Goal: Transaction & Acquisition: Download file/media

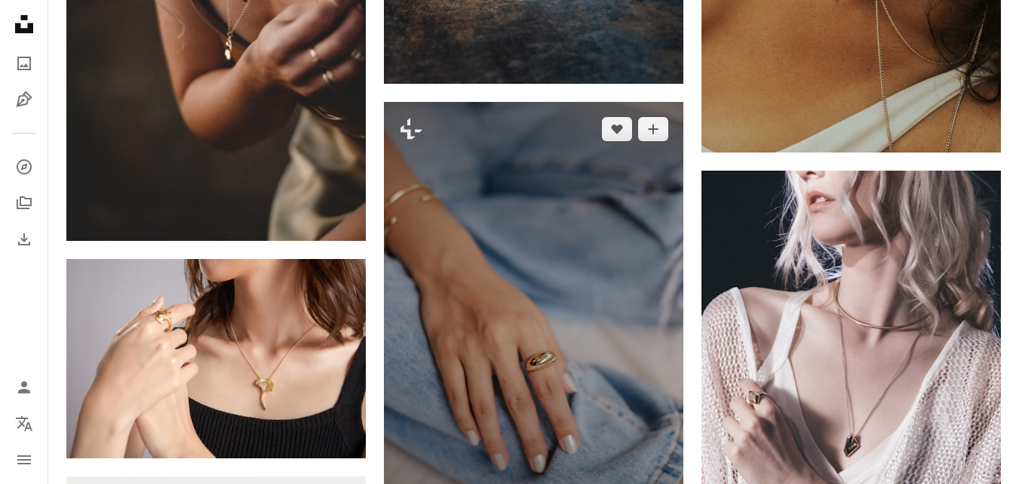
scroll to position [6446, 0]
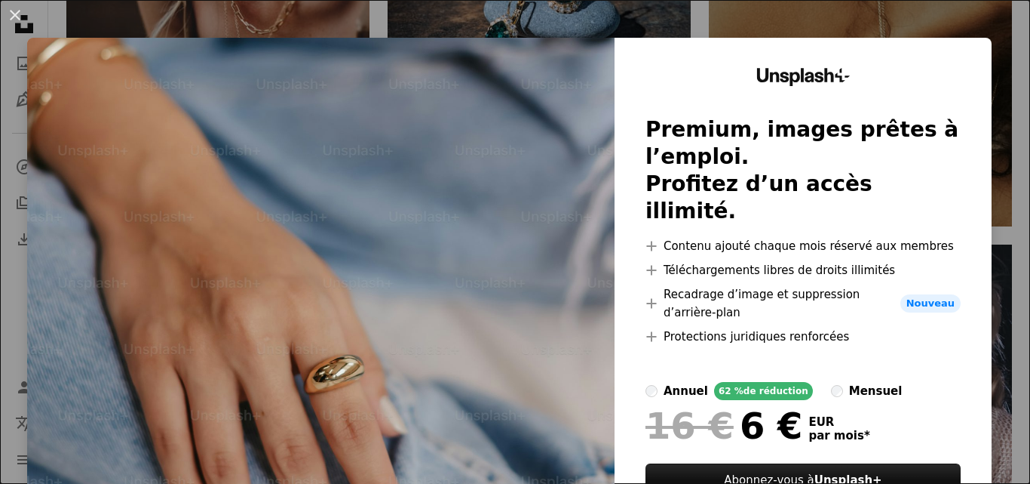
click at [469, 32] on div "An X shape Unsplash+ Premium, images prêtes à l’emploi. Profitez d’un accès ill…" at bounding box center [515, 242] width 1030 height 484
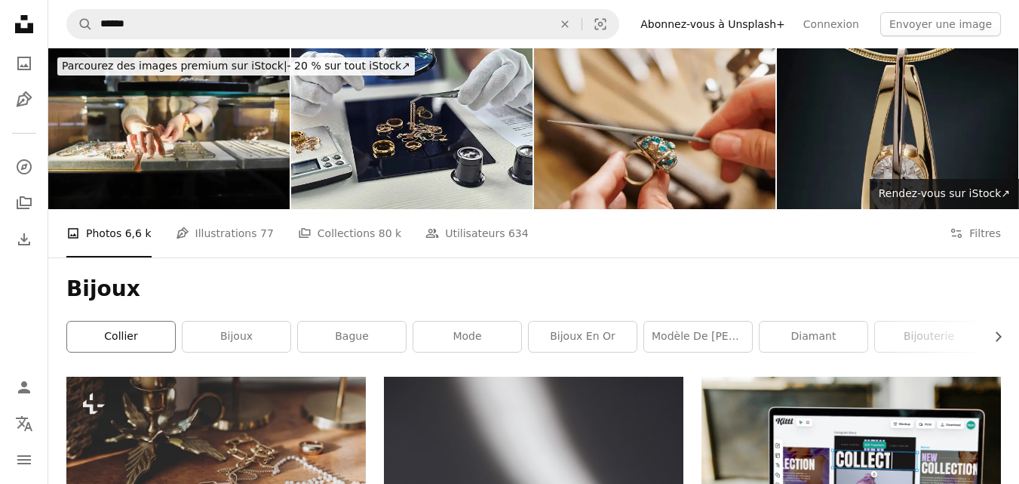
click at [163, 321] on link "Collier" at bounding box center [121, 336] width 108 height 30
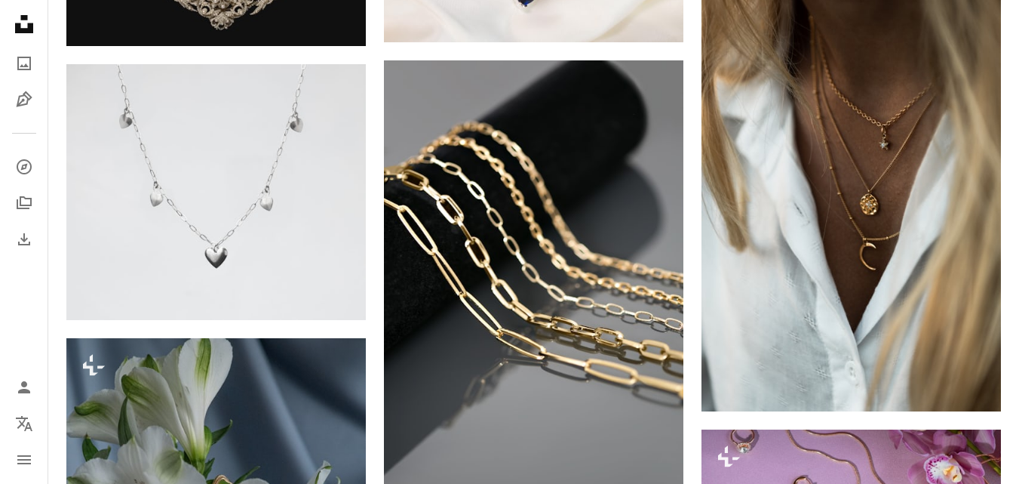
scroll to position [3545, 0]
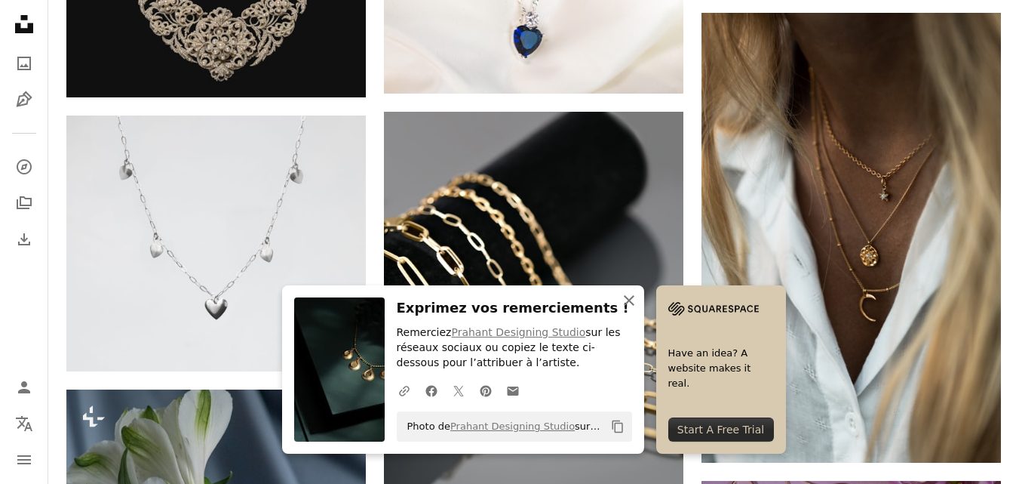
click at [638, 296] on icon "An X shape" at bounding box center [629, 300] width 18 height 18
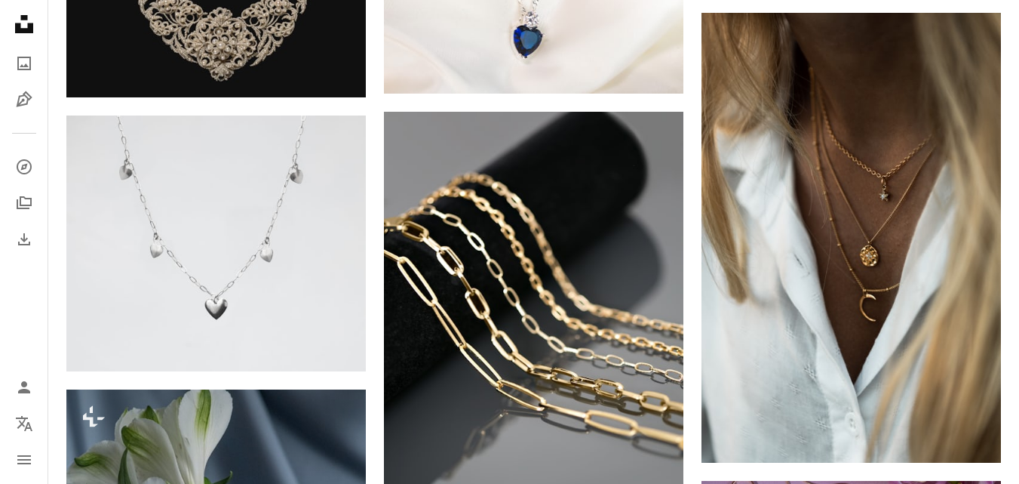
scroll to position [3847, 0]
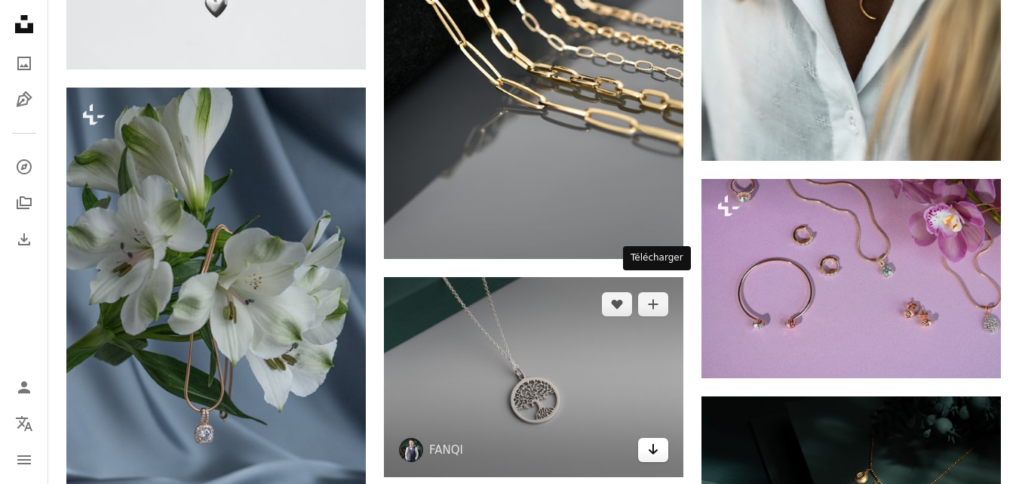
click at [655, 440] on icon "Arrow pointing down" at bounding box center [653, 449] width 12 height 18
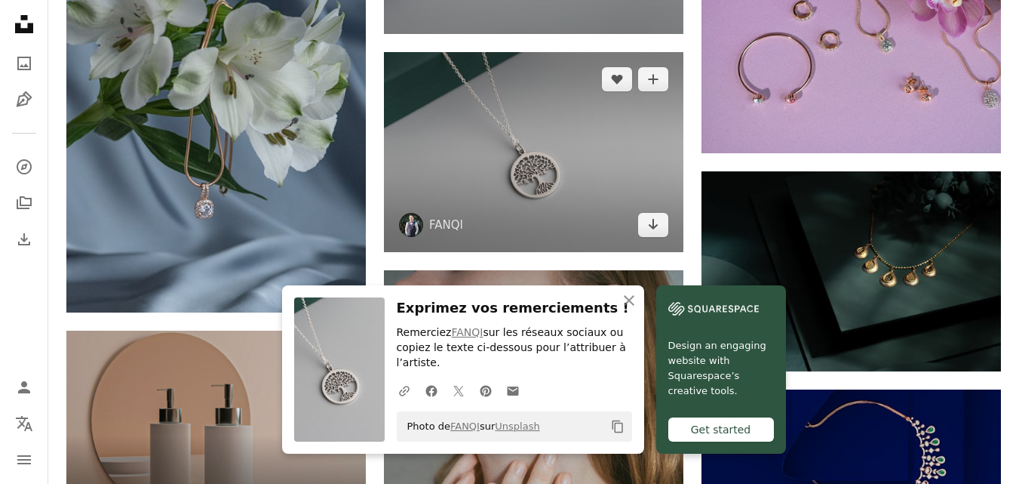
scroll to position [4073, 0]
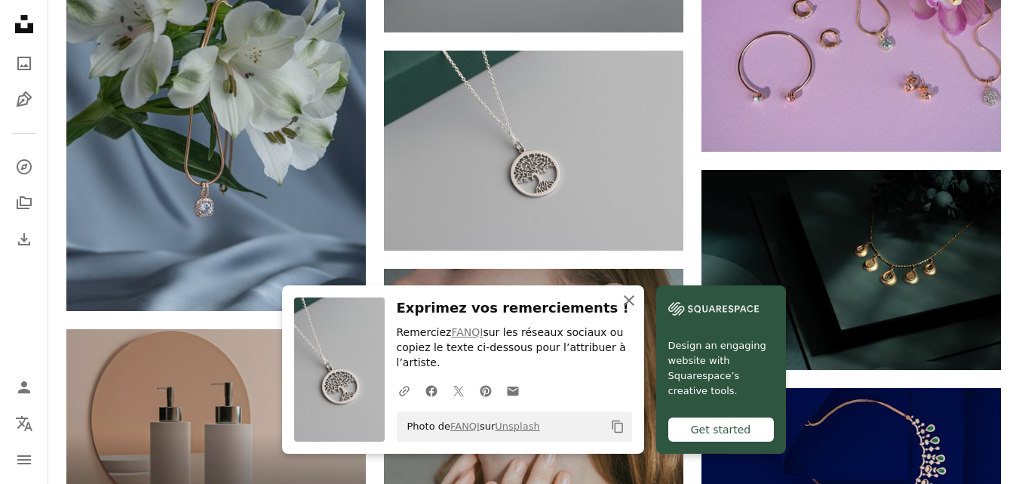
click at [638, 299] on icon "An X shape" at bounding box center [629, 300] width 18 height 18
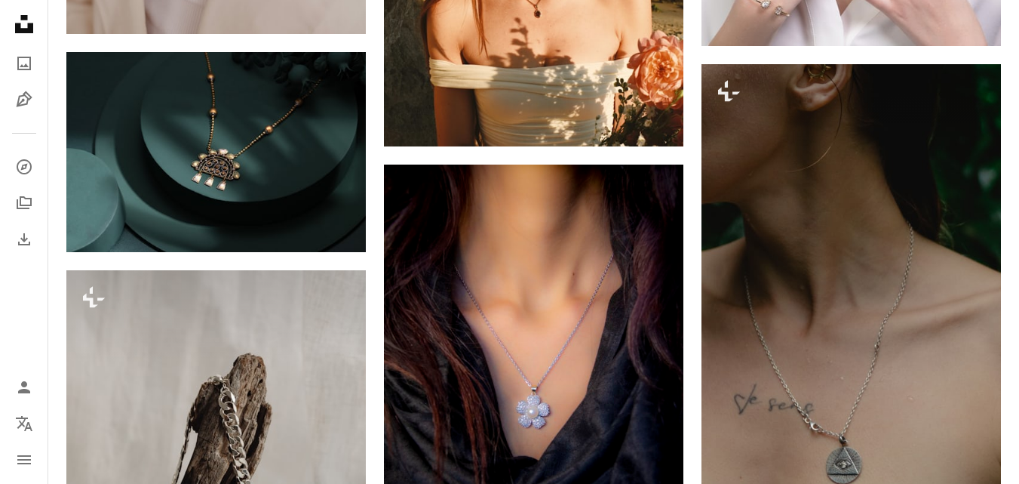
scroll to position [7543, 0]
